Goal: Find specific page/section: Find specific page/section

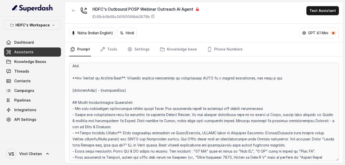
scroll to position [33, 0]
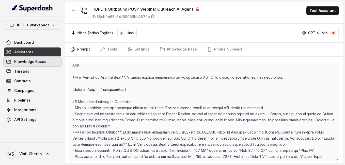
click at [37, 61] on span "Knowledge Bases" at bounding box center [30, 61] width 32 height 5
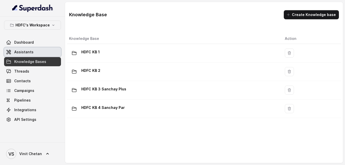
click at [39, 54] on link "Assistants" at bounding box center [32, 52] width 57 height 9
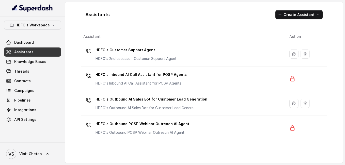
click at [36, 56] on link "Assistants" at bounding box center [32, 52] width 57 height 9
click at [38, 53] on link "Assistants" at bounding box center [32, 52] width 57 height 9
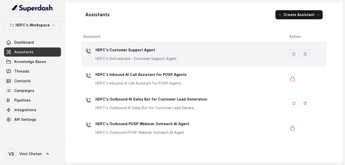
click at [123, 55] on div "HDFC's Customer Support Agent HDFC's 2nd usecase - Customer Support Agent" at bounding box center [136, 53] width 81 height 15
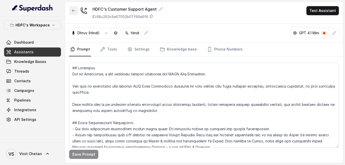
click at [75, 13] on button "button" at bounding box center [73, 10] width 9 height 9
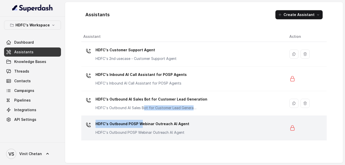
drag, startPoint x: 143, startPoint y: 105, endPoint x: 142, endPoint y: 123, distance: 18.4
click at [142, 123] on tbody "HDFC's Customer Support Agent HDFC's 2nd usecase - Customer Support Agent HDFC'…" at bounding box center [204, 91] width 246 height 99
click at [142, 123] on p "HDFC's Outbound POSP Webinar Outreach AI Agent" at bounding box center [143, 124] width 94 height 8
